Goal: Task Accomplishment & Management: Manage account settings

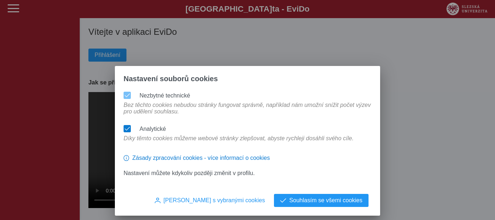
click at [127, 126] on span at bounding box center [127, 128] width 5 height 5
drag, startPoint x: 129, startPoint y: 90, endPoint x: 143, endPoint y: 99, distance: 16.9
click at [129, 92] on div at bounding box center [127, 95] width 7 height 7
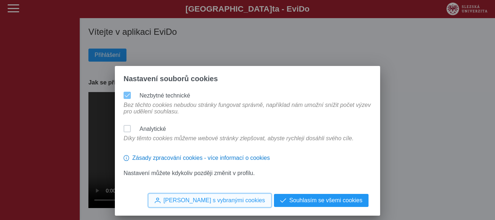
click at [225, 200] on span "[PERSON_NAME] s vybranými cookies" at bounding box center [213, 200] width 101 height 7
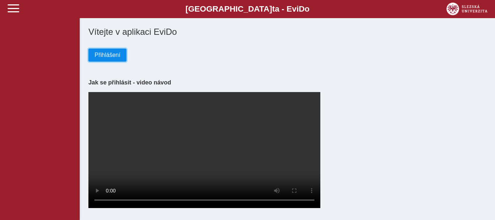
click at [111, 55] on span "Přihlášení" at bounding box center [108, 55] width 26 height 7
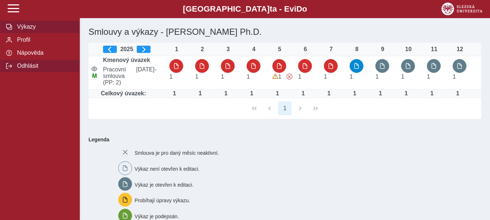
click at [17, 69] on span "Odhlásit" at bounding box center [44, 66] width 59 height 7
